Goal: Information Seeking & Learning: Learn about a topic

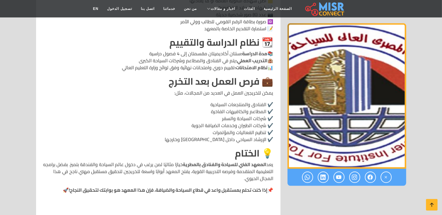
scroll to position [679, 0]
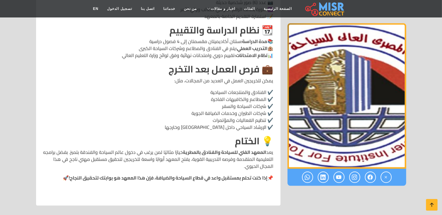
click at [236, 99] on p "✔️ الفنادق والمنتجعات السياحية ✔️ المطاعم والكافيهات الفاخرة ✔️ شركات السياحة و…" at bounding box center [158, 110] width 231 height 42
click at [240, 106] on p "✔️ الفنادق والمنتجعات السياحية ✔️ المطاعم والكافيهات الفاخرة ✔️ شركات السياحة و…" at bounding box center [158, 110] width 231 height 42
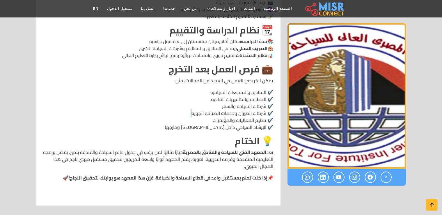
click at [240, 106] on p "✔️ الفنادق والمنتجعات السياحية ✔️ المطاعم والكافيهات الفاخرة ✔️ شركات السياحة و…" at bounding box center [158, 110] width 231 height 42
click at [241, 108] on p "✔️ الفنادق والمنتجعات السياحية ✔️ المطاعم والكافيهات الفاخرة ✔️ شركات السياحة و…" at bounding box center [158, 110] width 231 height 42
click at [227, 113] on p "✔️ الفنادق والمنتجعات السياحية ✔️ المطاعم والكافيهات الفاخرة ✔️ شركات السياحة و…" at bounding box center [158, 110] width 231 height 42
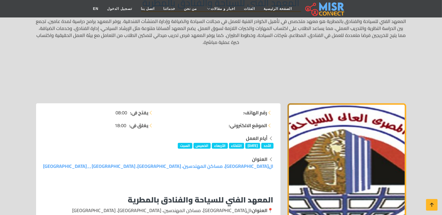
scroll to position [0, 0]
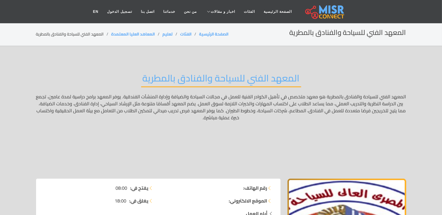
click at [346, 32] on h2 "المعهد الفني للسياحة والفنادق بالمطرية" at bounding box center [348, 33] width 117 height 8
